Goal: Task Accomplishment & Management: Use online tool/utility

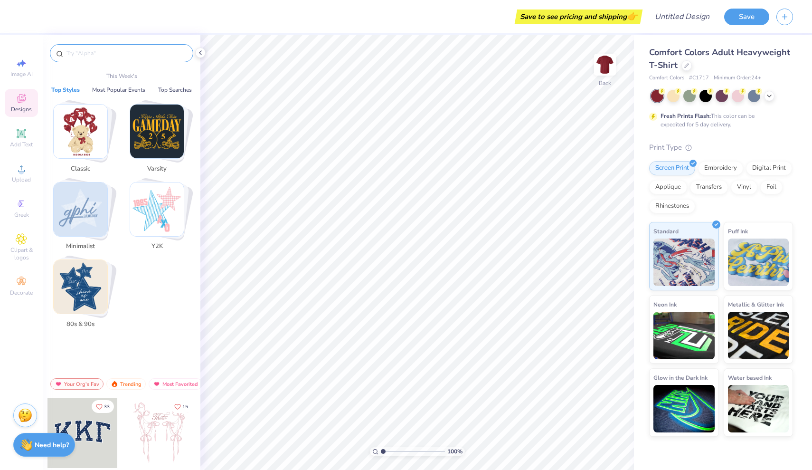
click at [104, 50] on input "text" at bounding box center [127, 52] width 122 height 9
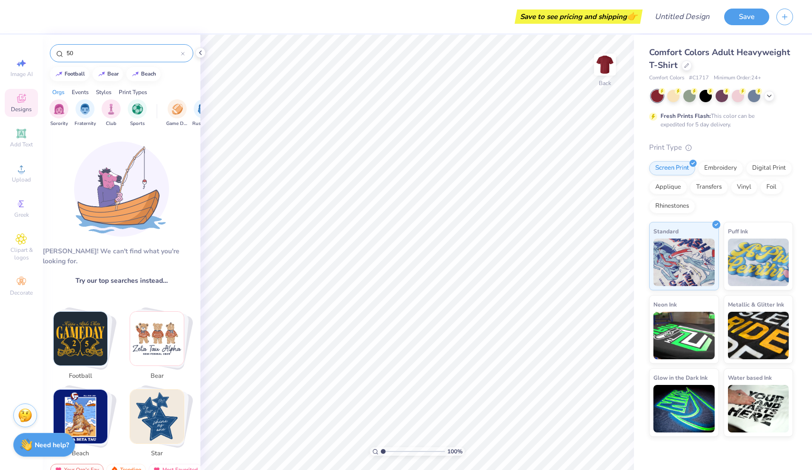
type input "5"
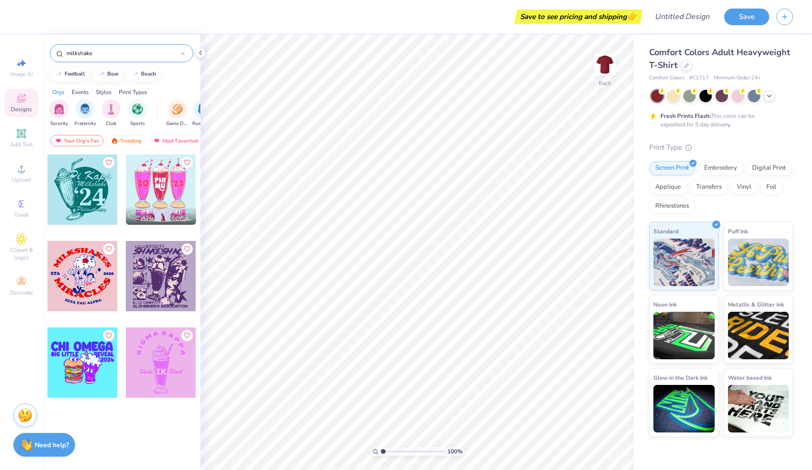
type input "milkshake"
click at [78, 277] on div at bounding box center [152, 276] width 211 height 70
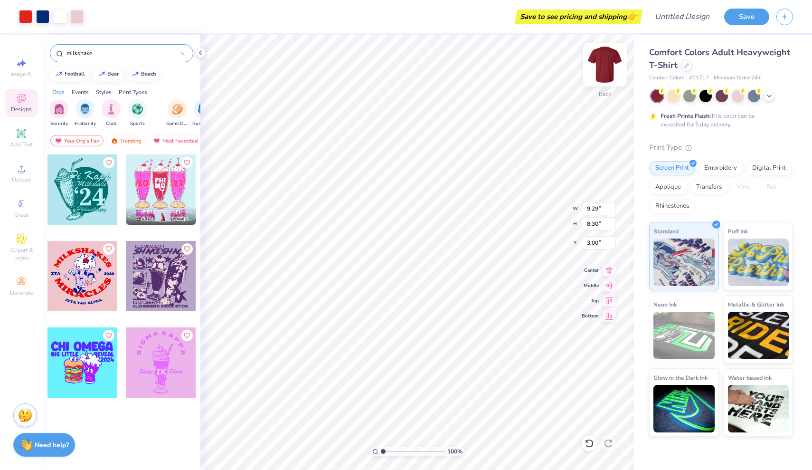
click at [612, 72] on img at bounding box center [605, 65] width 38 height 38
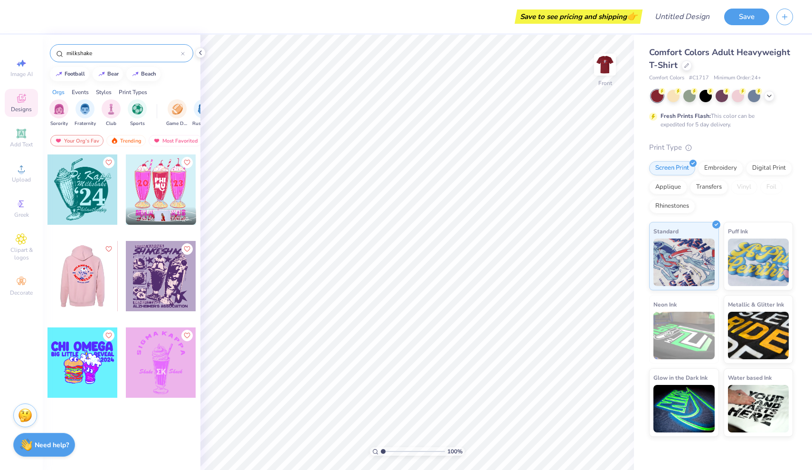
click at [85, 283] on div at bounding box center [82, 276] width 70 height 70
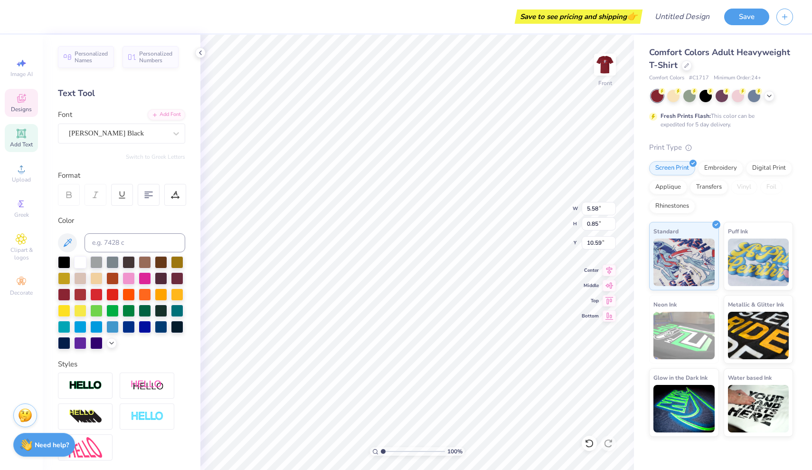
type textarea "Z"
type textarea "DELTA ZETA & X Y Z"
type textarea "DZ 2020"
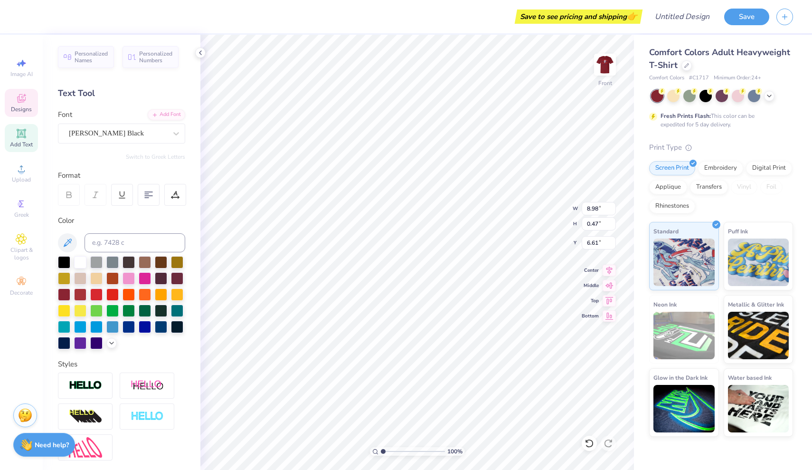
scroll to position [0, 5]
type textarea "DZ XYZ"
type textarea "D"
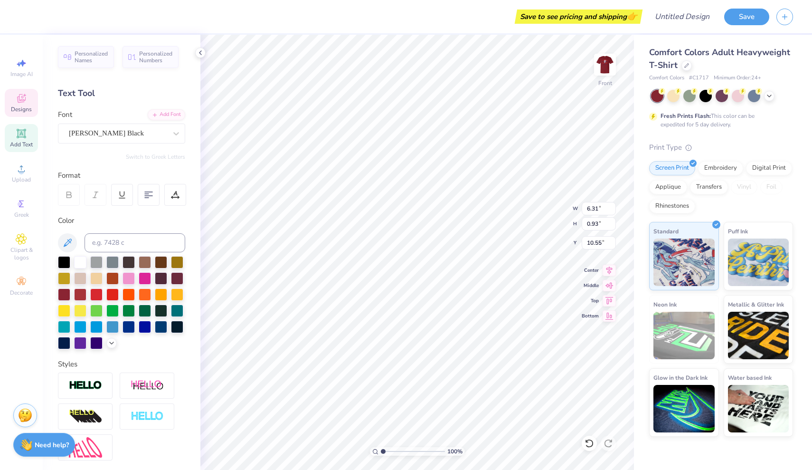
type textarea "HOMECOMING 2025"
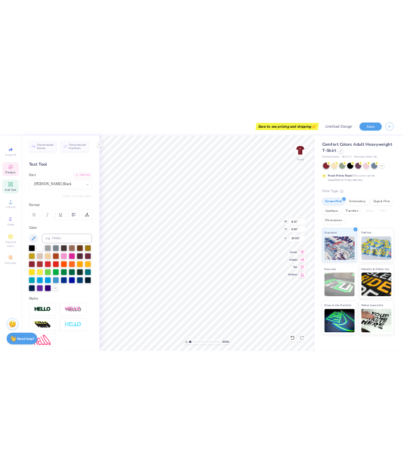
scroll to position [0, 4]
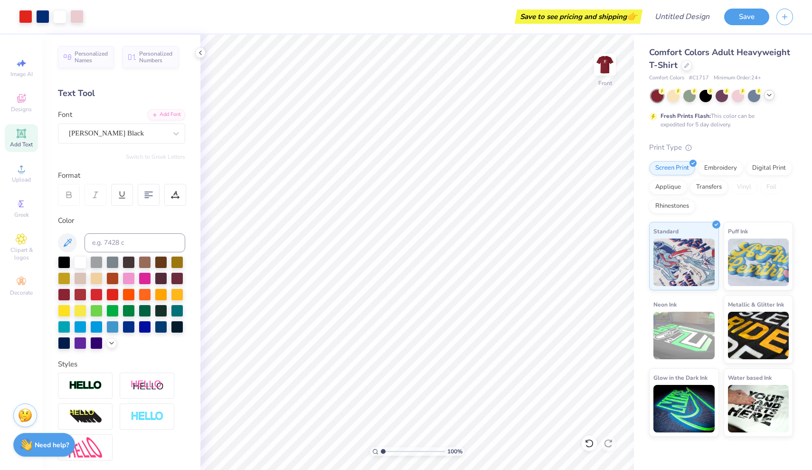
click at [770, 98] on div at bounding box center [769, 95] width 10 height 10
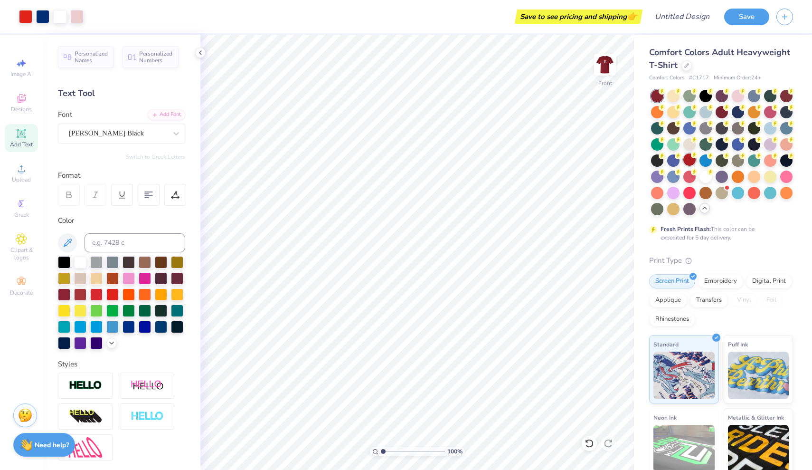
click at [690, 156] on div at bounding box center [689, 159] width 12 height 12
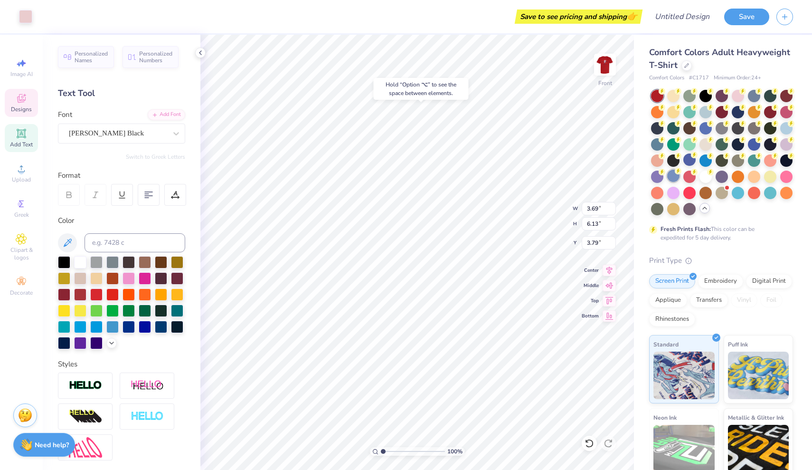
type input "3.82"
type input "8.56"
type input "2.96"
type input "3.00"
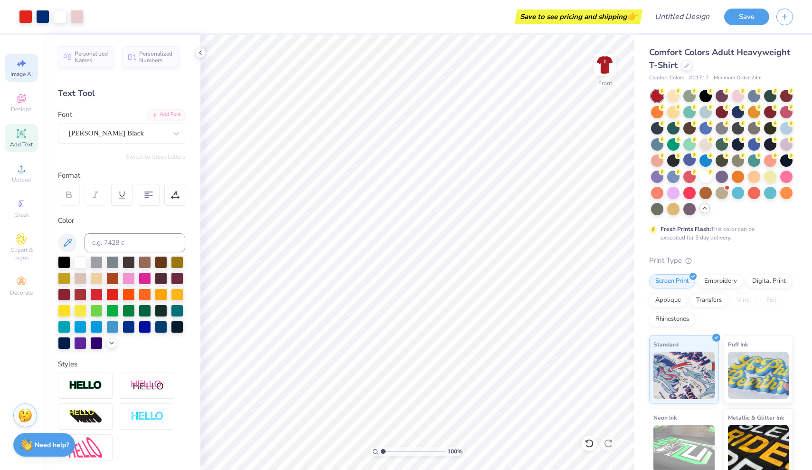
click at [25, 58] on icon at bounding box center [21, 62] width 11 height 11
select select "4"
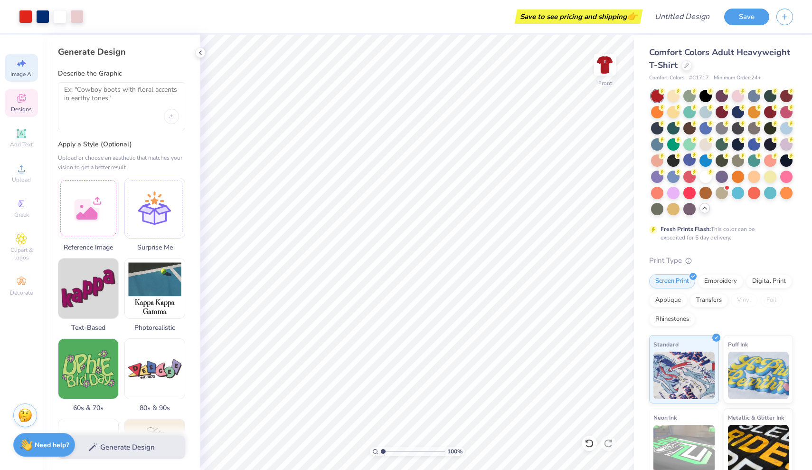
click at [25, 110] on span "Designs" at bounding box center [21, 109] width 21 height 8
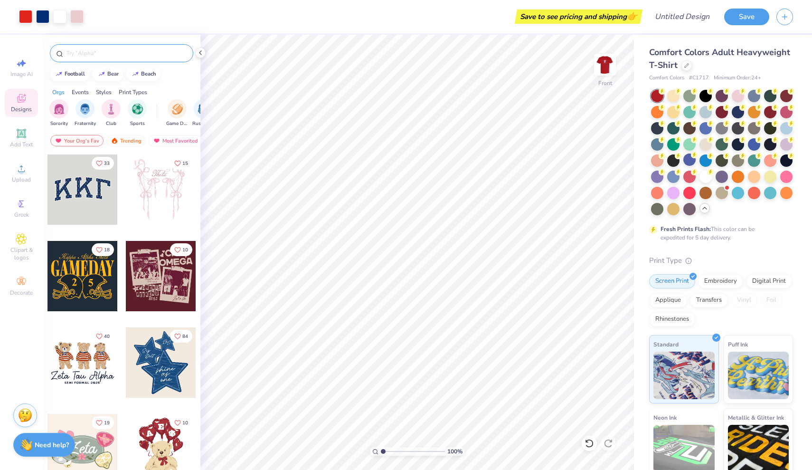
click at [148, 49] on input "text" at bounding box center [127, 52] width 122 height 9
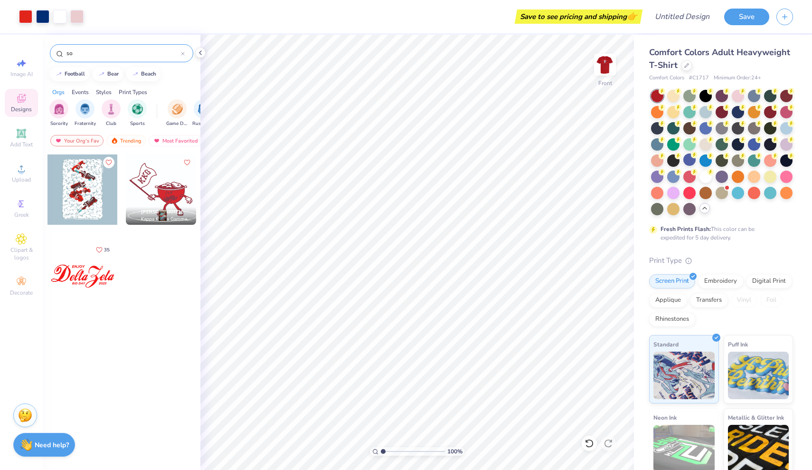
type input "s"
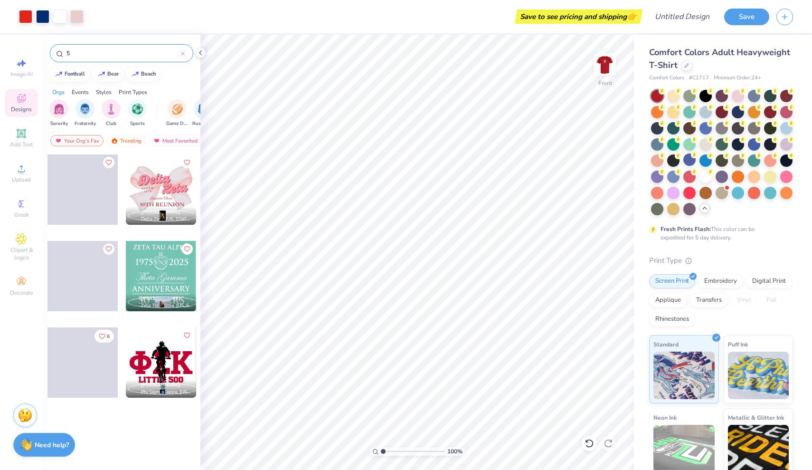
type input "50"
